Goal: Check status

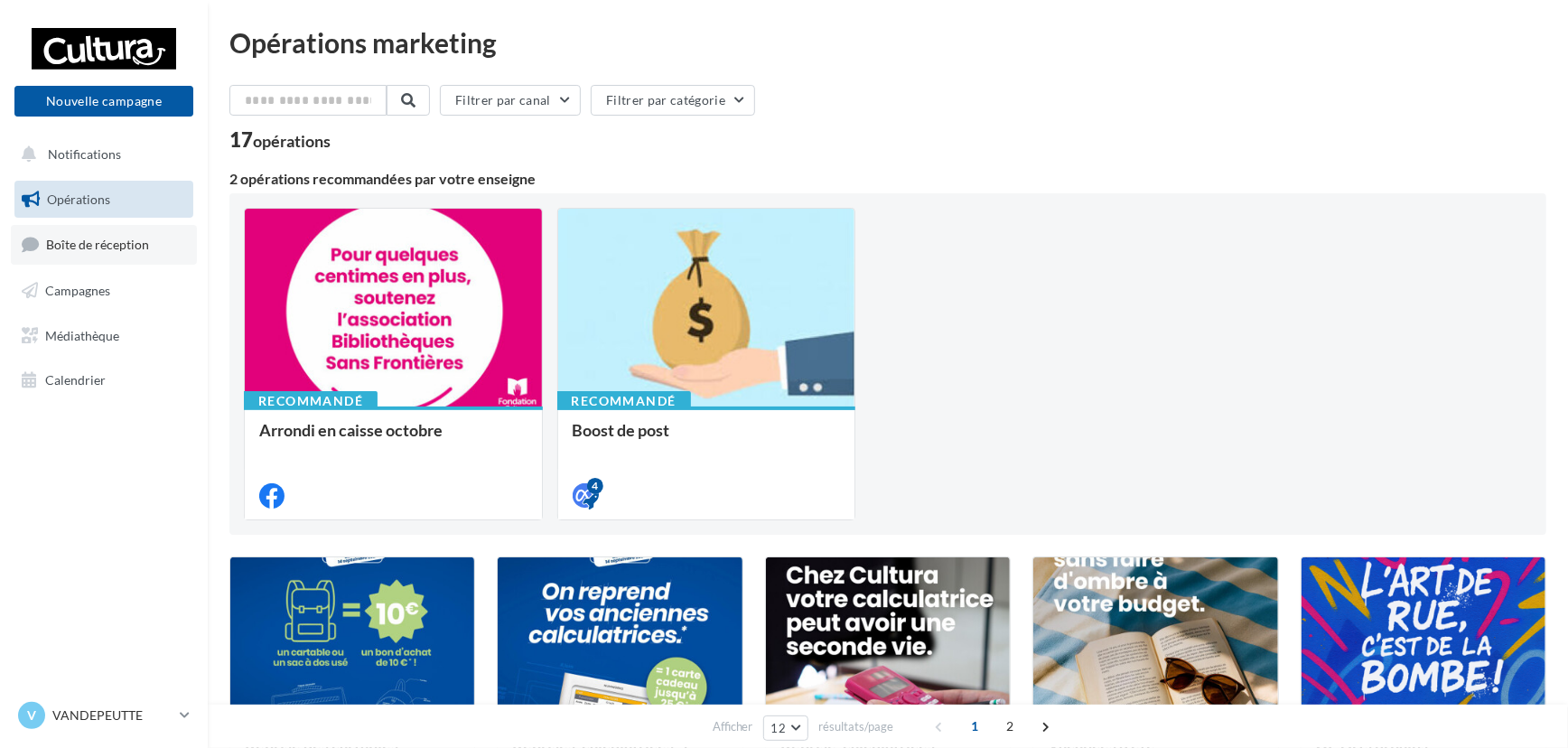
click at [172, 236] on link "Boîte de réception" at bounding box center [104, 244] width 186 height 38
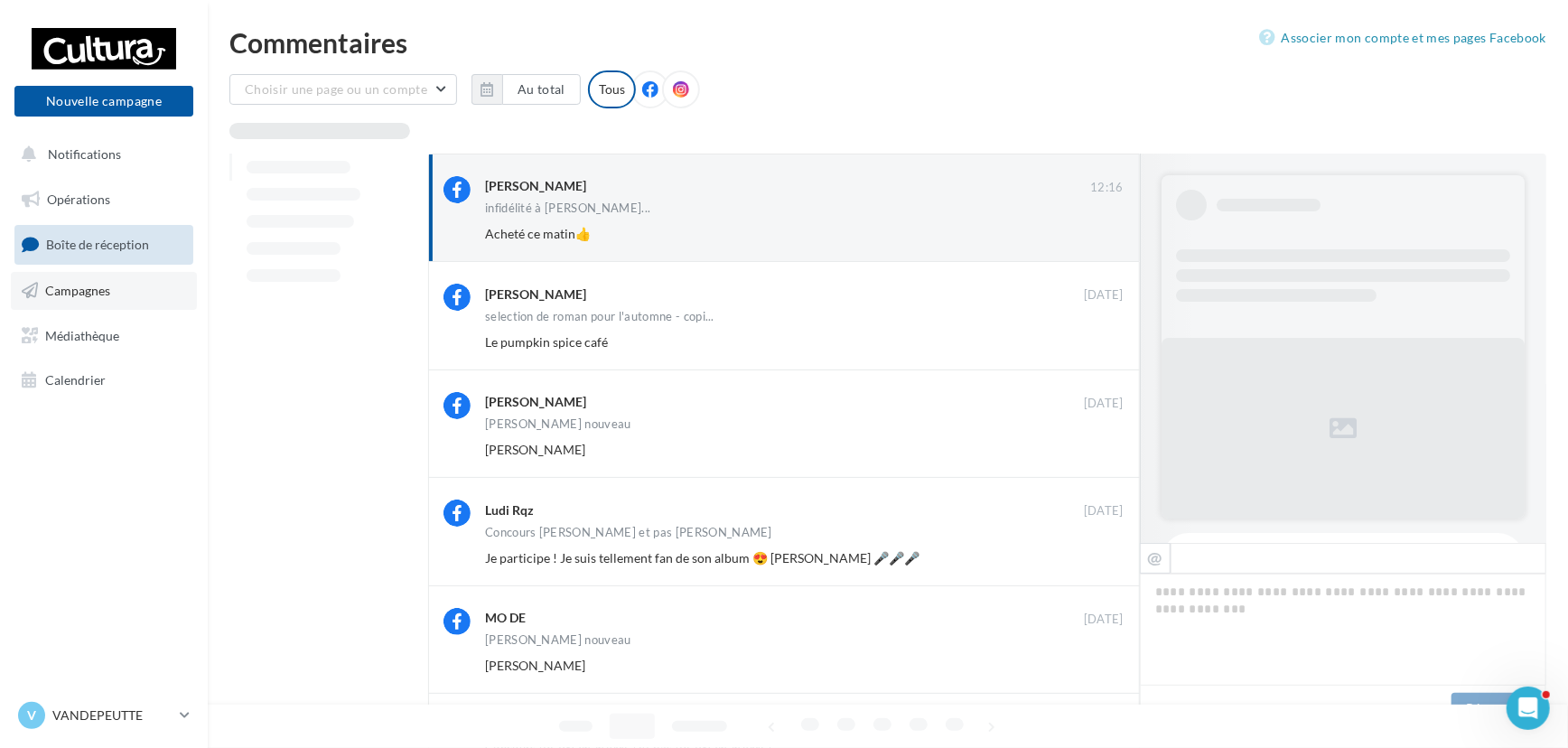
click at [142, 284] on link "Campagnes" at bounding box center [104, 290] width 186 height 37
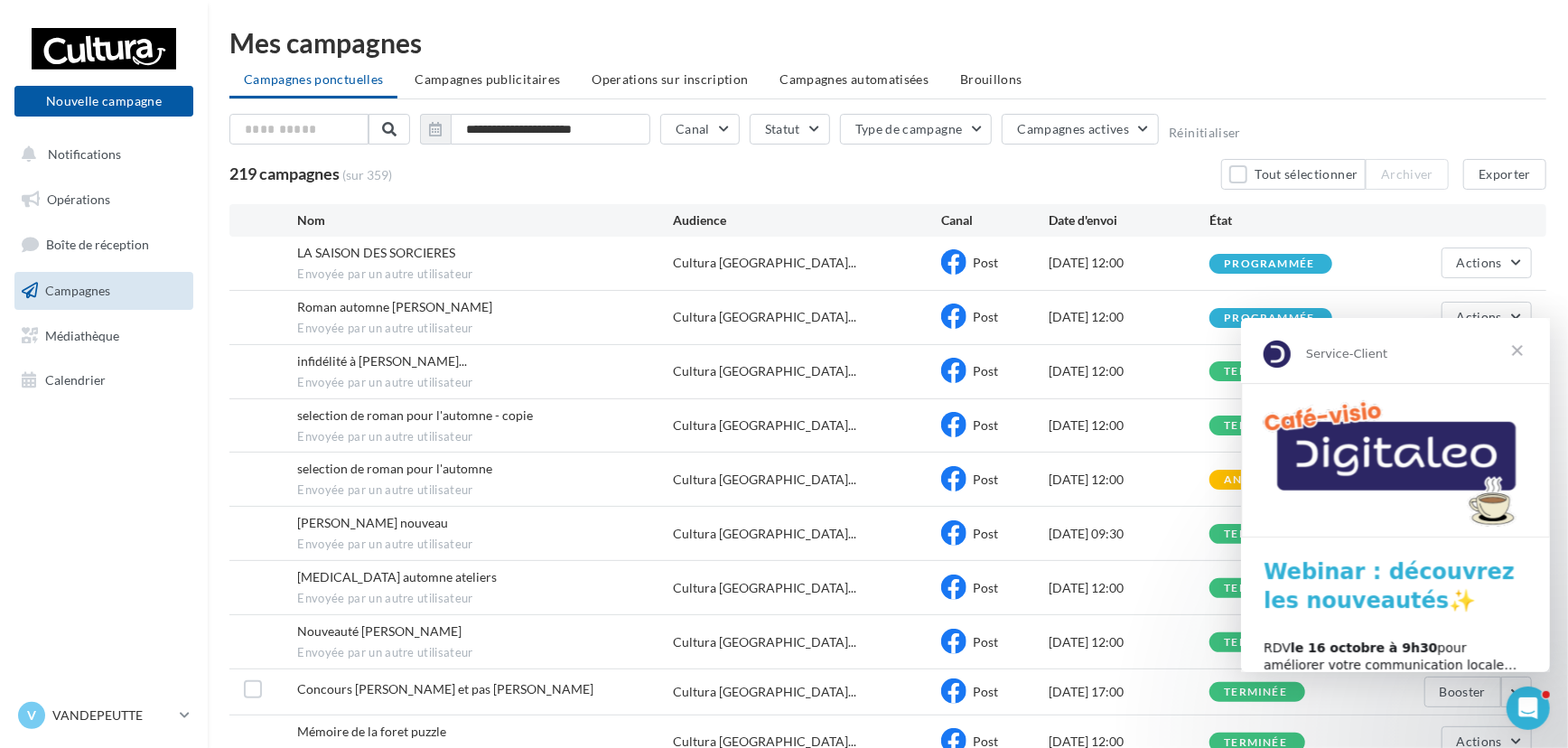
click at [1517, 344] on span "Fermer" at bounding box center [1517, 350] width 65 height 65
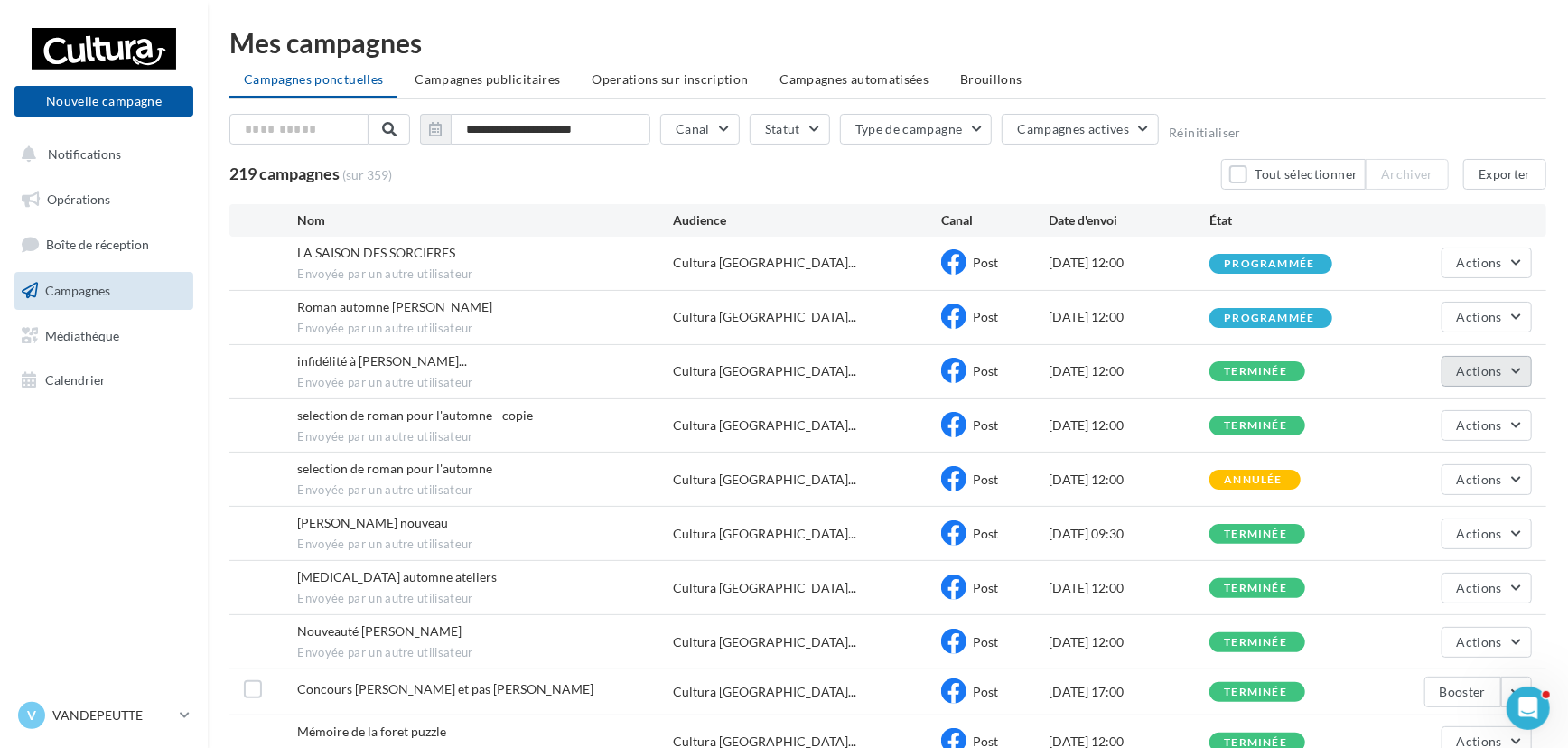
click at [1508, 372] on button "Actions" at bounding box center [1487, 371] width 90 height 31
click at [1433, 410] on button "Voir les résultats" at bounding box center [1442, 413] width 181 height 47
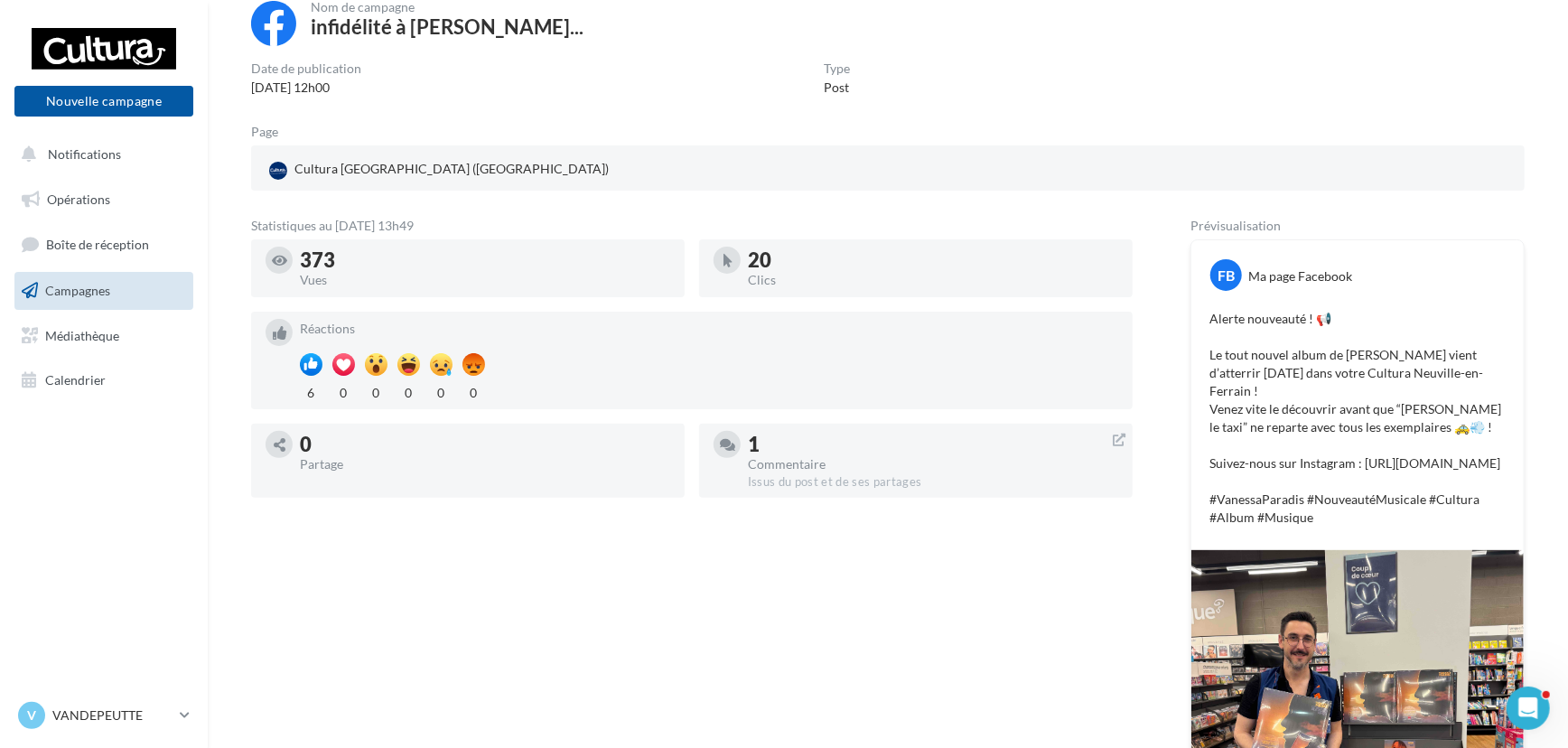
scroll to position [327, 0]
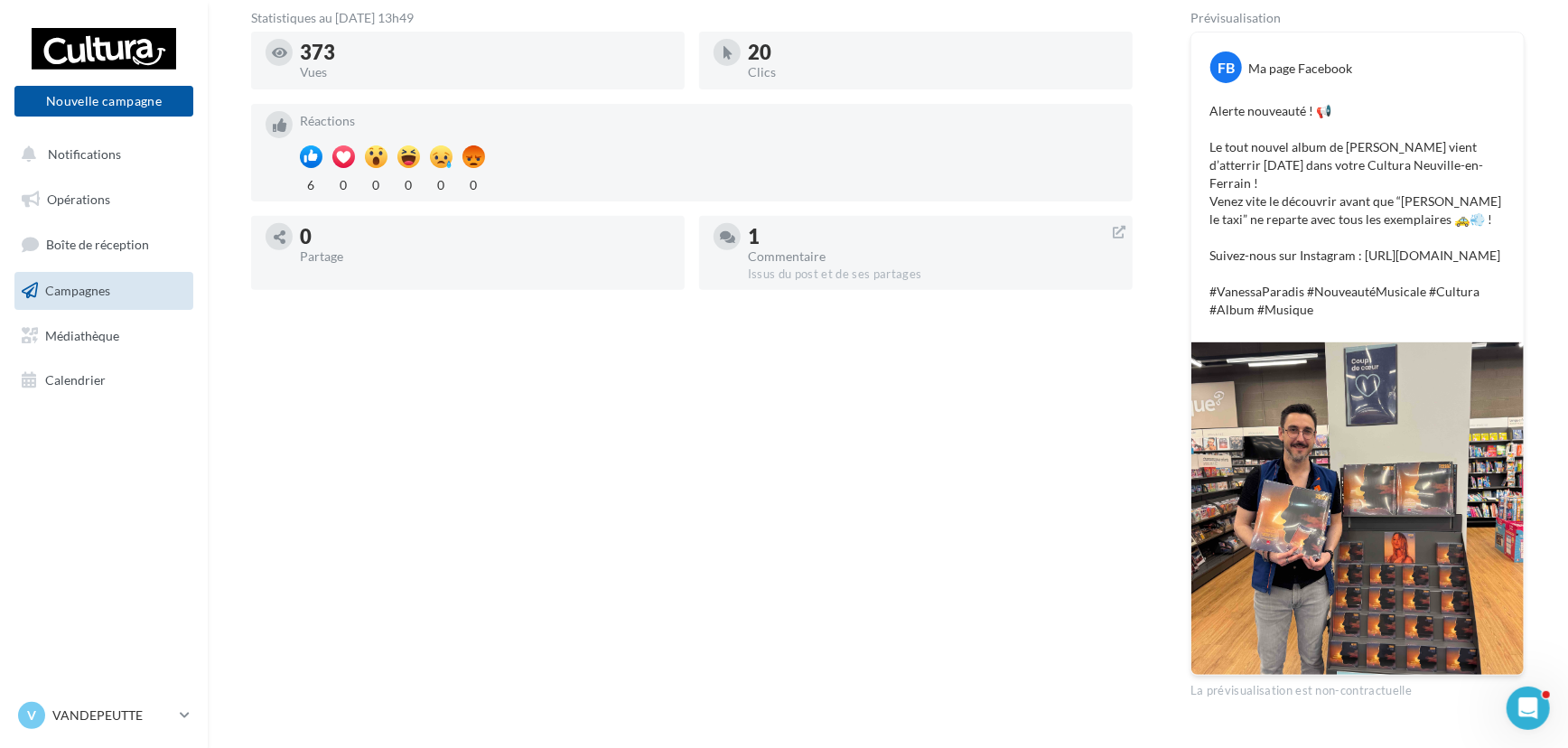
click at [1469, 547] on img at bounding box center [1358, 508] width 332 height 332
